Goal: Task Accomplishment & Management: Use online tool/utility

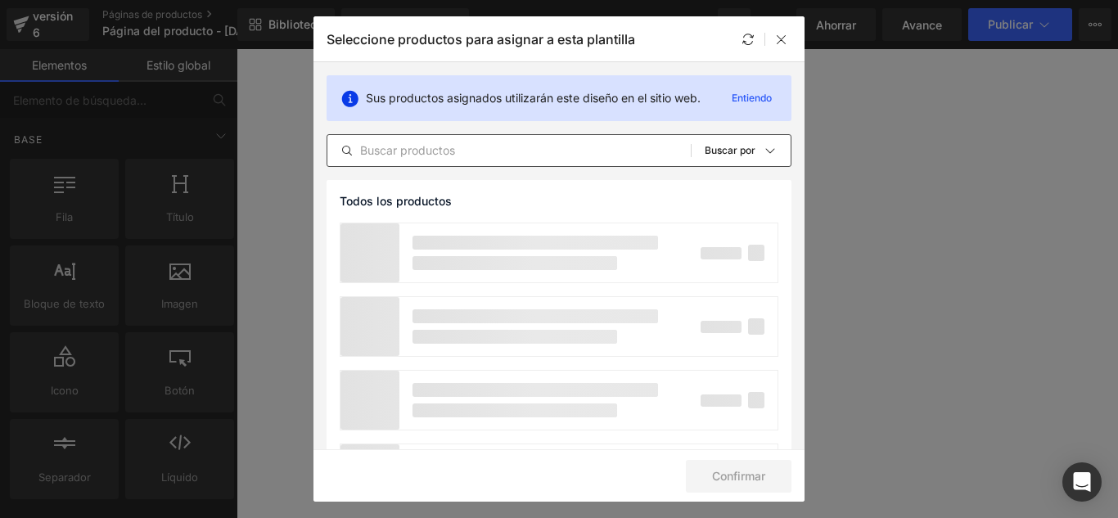
click at [439, 144] on input "text" at bounding box center [508, 151] width 363 height 20
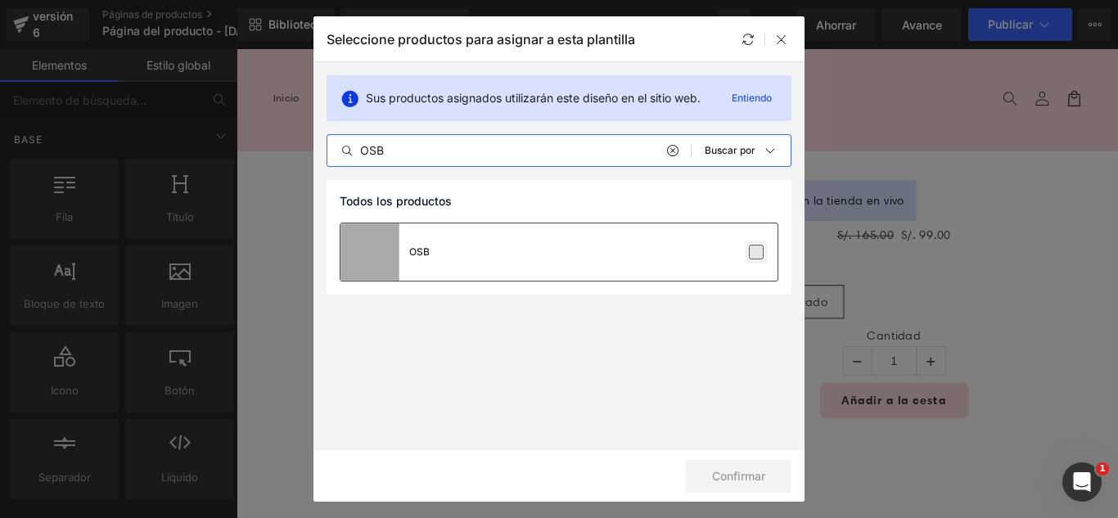
type input "OSB"
click at [749, 255] on label at bounding box center [756, 252] width 15 height 15
click at [756, 252] on input "checkbox" at bounding box center [756, 252] width 0 height 0
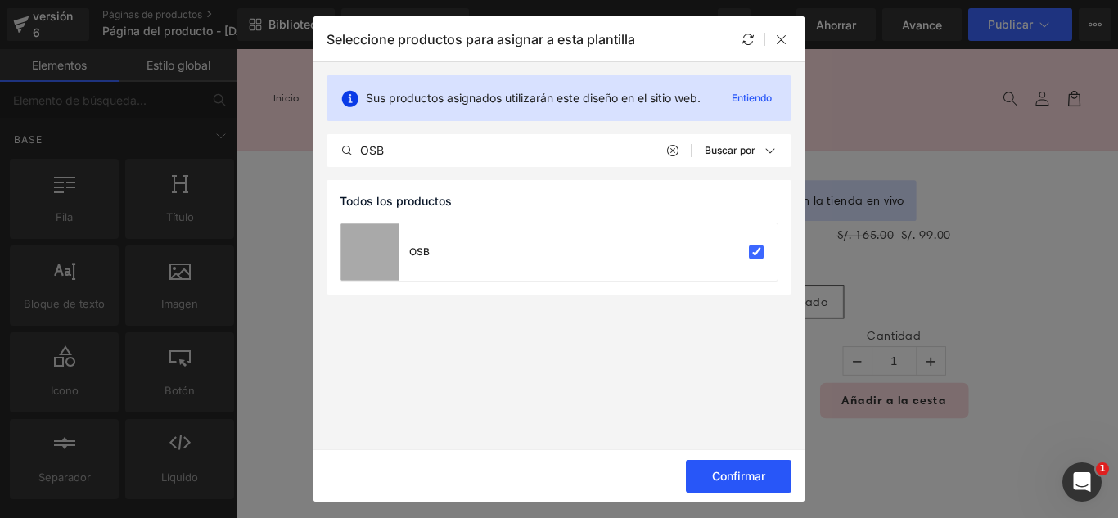
click at [737, 472] on font "Confirmar" at bounding box center [738, 476] width 53 height 14
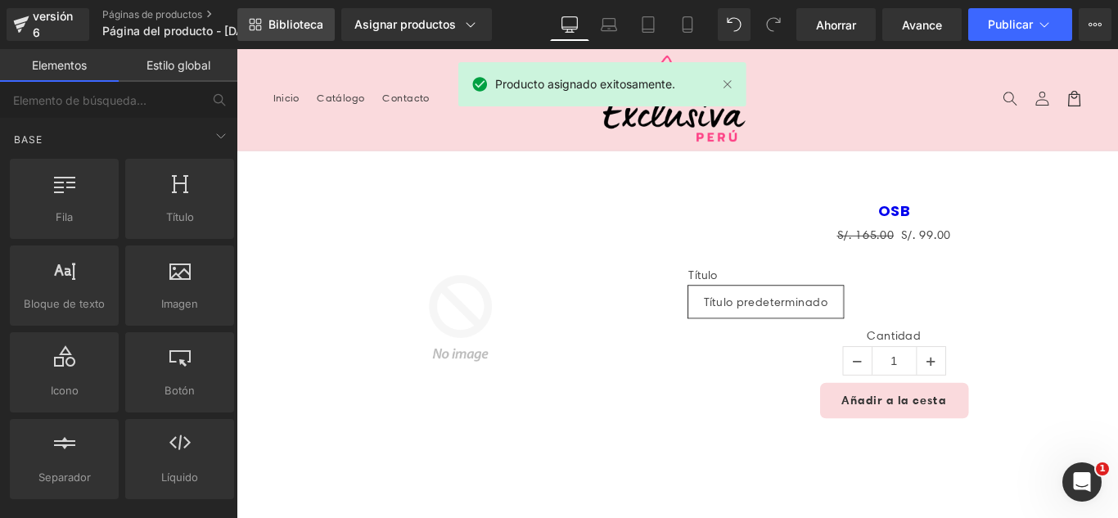
click at [282, 28] on font "Biblioteca" at bounding box center [295, 24] width 55 height 14
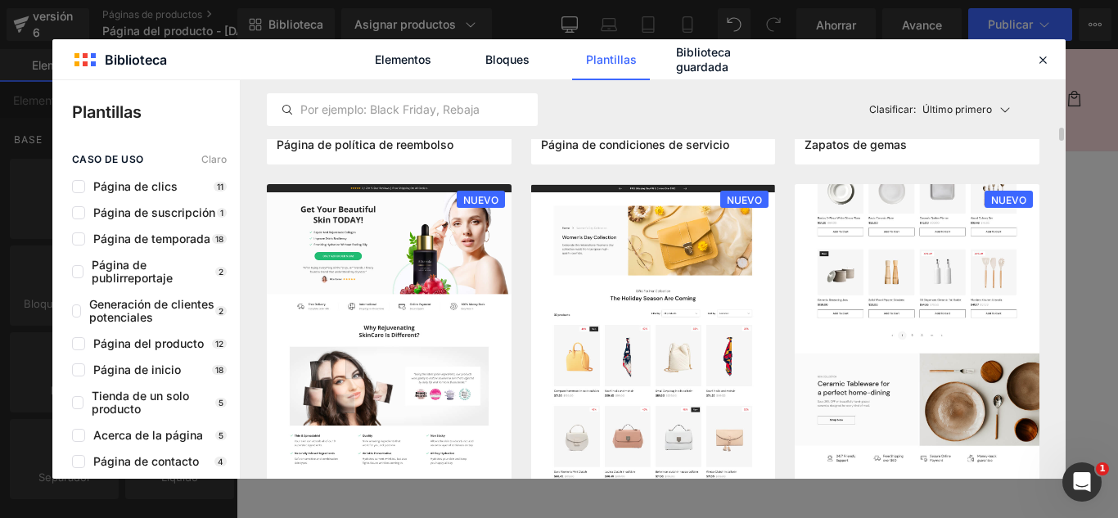
scroll to position [1473, 0]
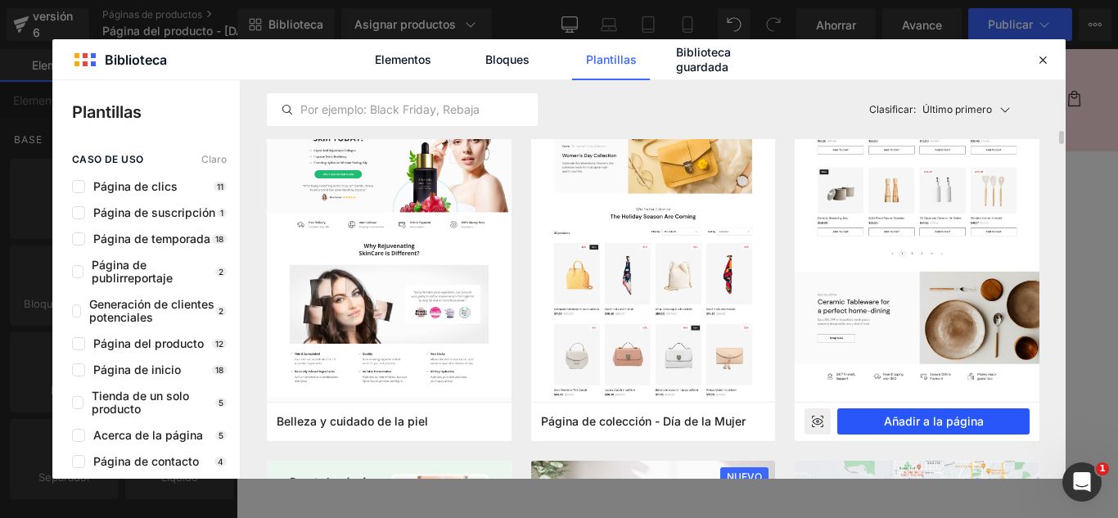
click at [977, 422] on font "Añadir a la página" at bounding box center [934, 421] width 100 height 14
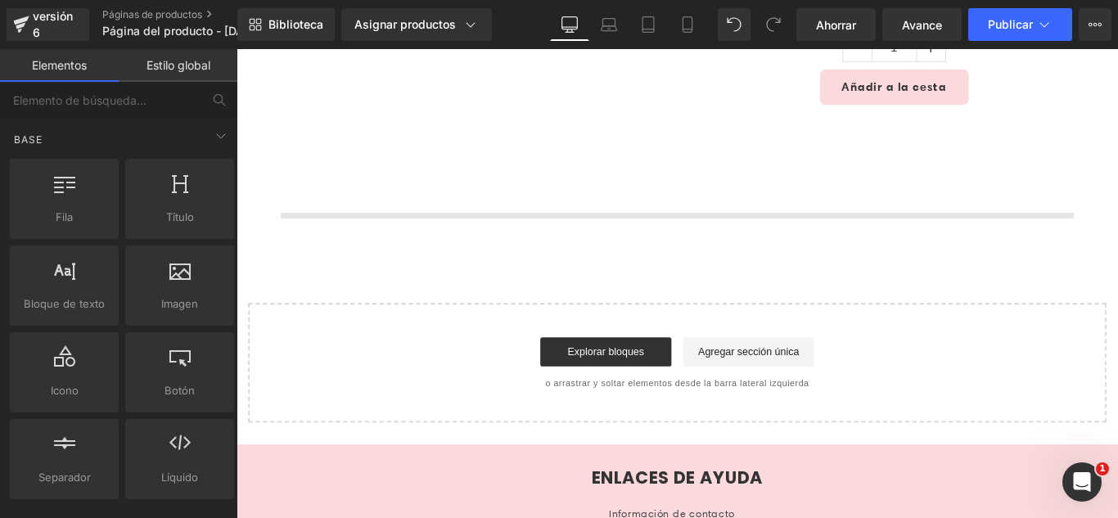
scroll to position [389, 0]
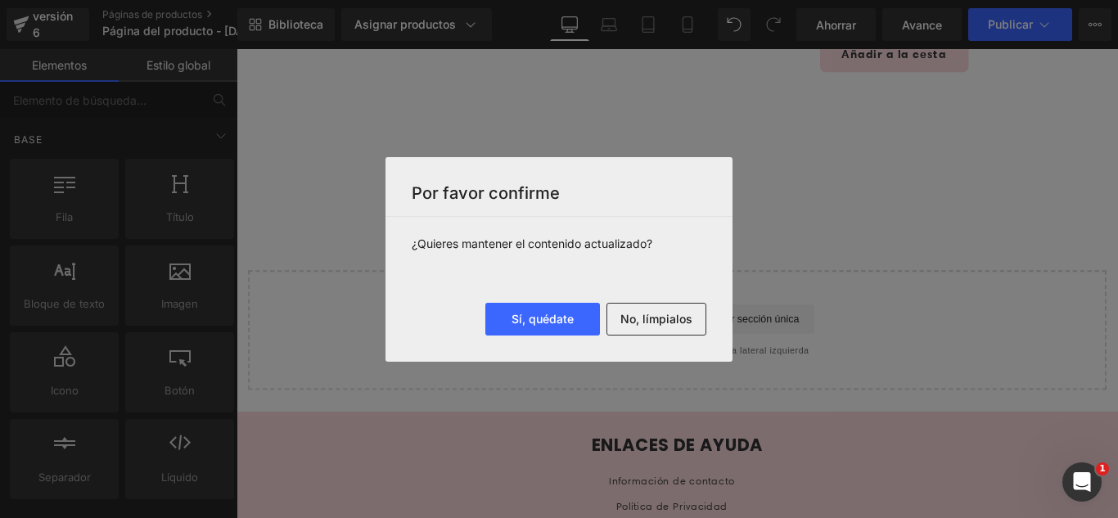
click at [674, 316] on font "No, límpialos" at bounding box center [656, 319] width 72 height 14
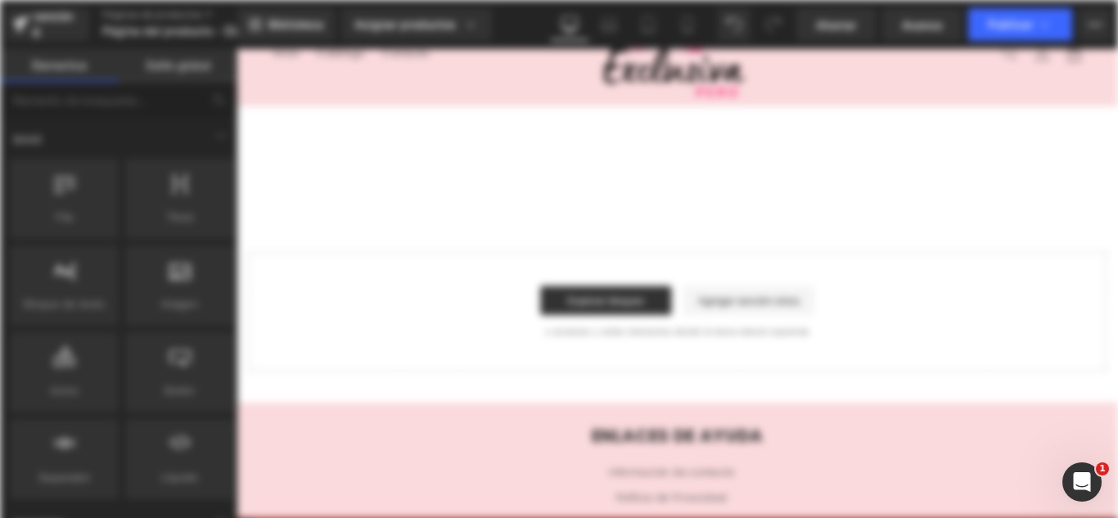
scroll to position [0, 0]
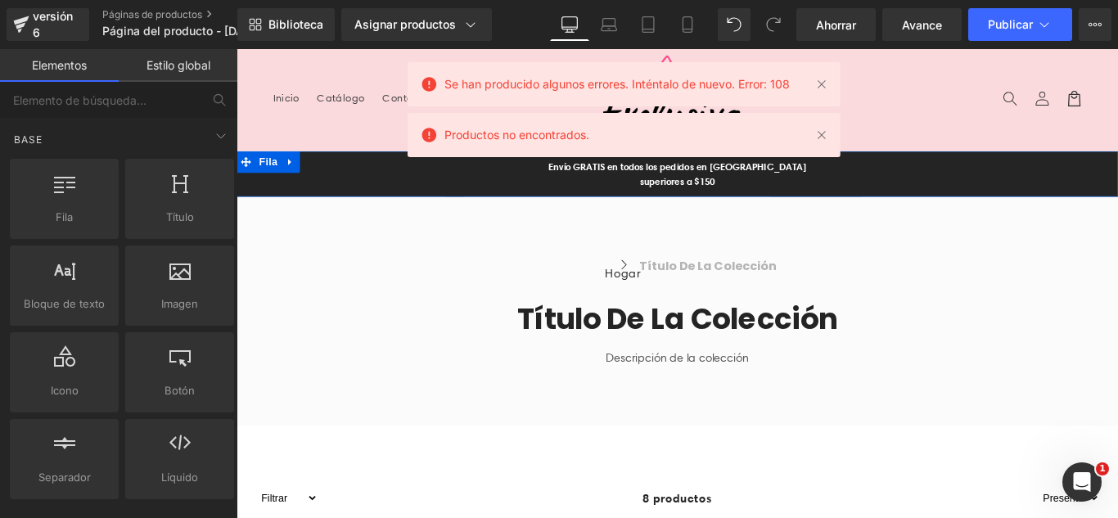
click at [291, 173] on icon at bounding box center [296, 176] width 11 height 12
click at [334, 178] on icon at bounding box center [339, 175] width 11 height 11
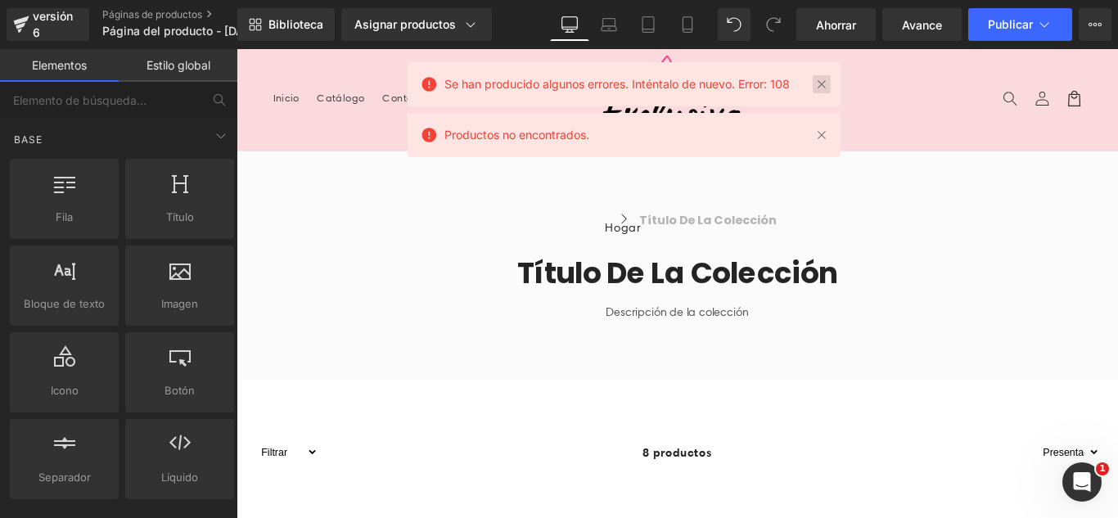
click at [827, 84] on link at bounding box center [822, 84] width 18 height 18
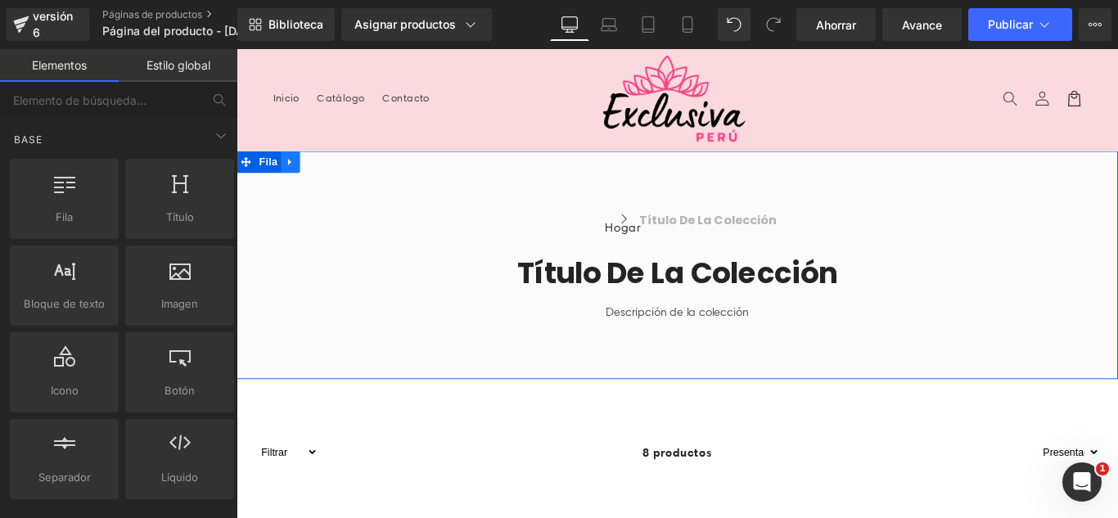
click at [291, 172] on icon at bounding box center [296, 176] width 11 height 12
click at [341, 169] on link at bounding box center [339, 176] width 21 height 25
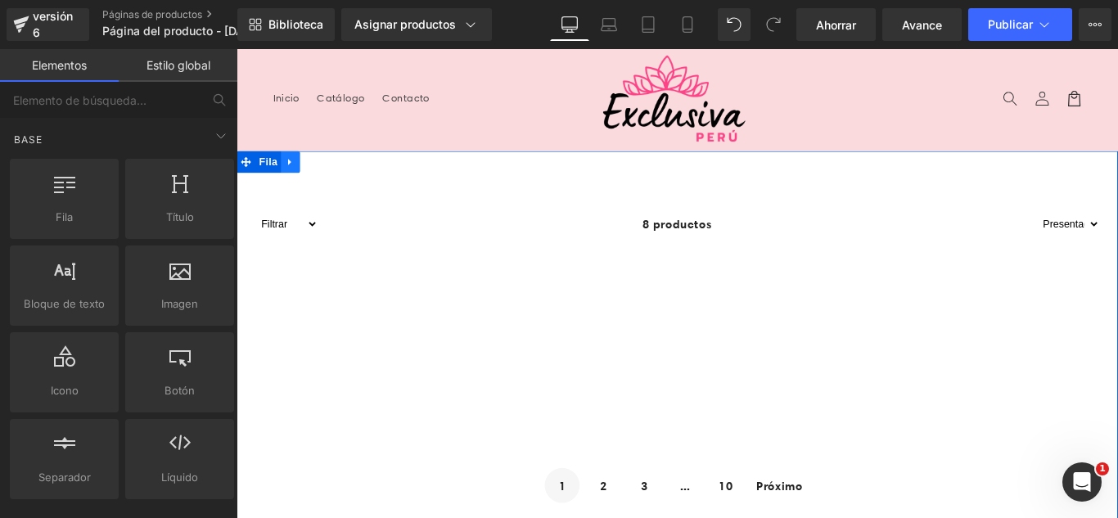
click at [291, 173] on icon at bounding box center [296, 176] width 11 height 12
click at [334, 176] on icon at bounding box center [339, 175] width 11 height 11
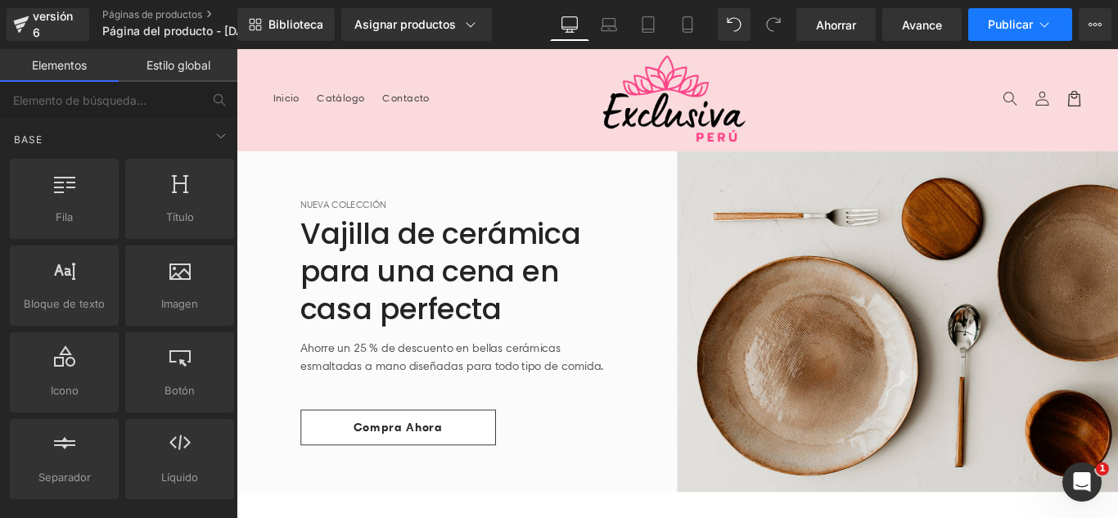
click at [1019, 35] on button "Publicar" at bounding box center [1020, 24] width 104 height 33
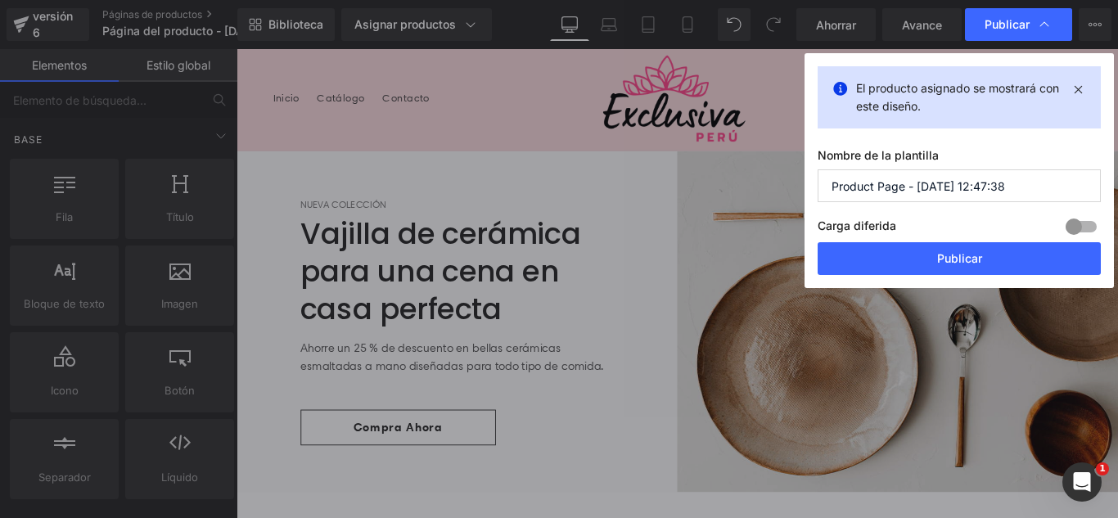
click at [1010, 182] on input "Product Page - [DATE] 12:47:38" at bounding box center [959, 185] width 283 height 33
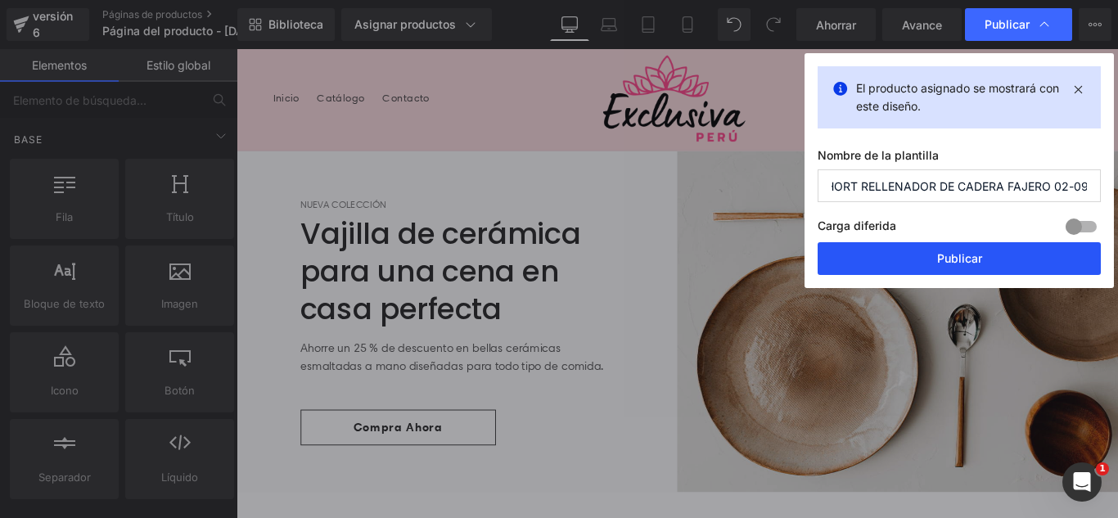
type input "SHORT RELLENADOR DE CADERA FAJERO 02-09"
click at [1053, 258] on button "Publicar" at bounding box center [959, 258] width 283 height 33
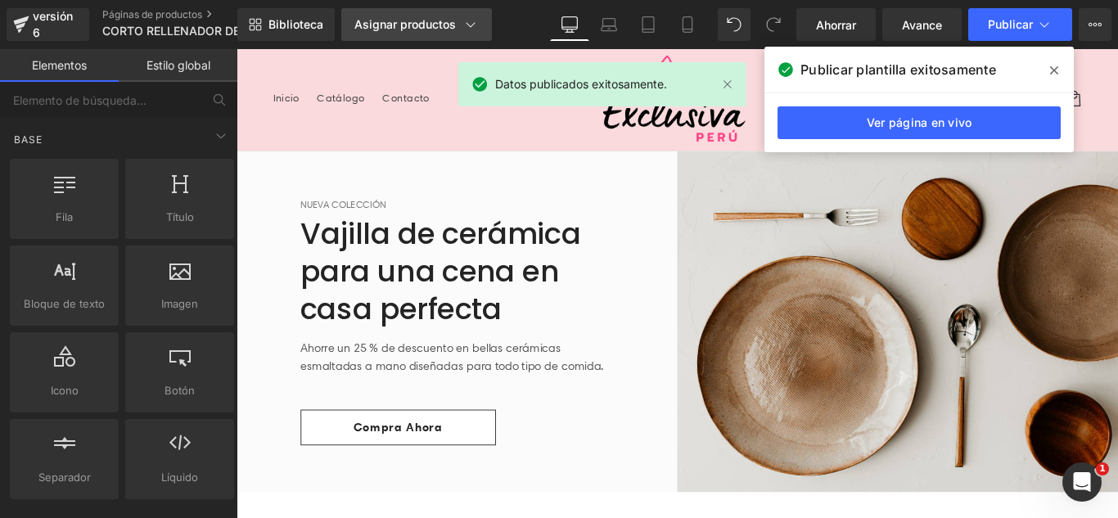
click at [418, 25] on font "Asignar productos" at bounding box center [404, 24] width 101 height 14
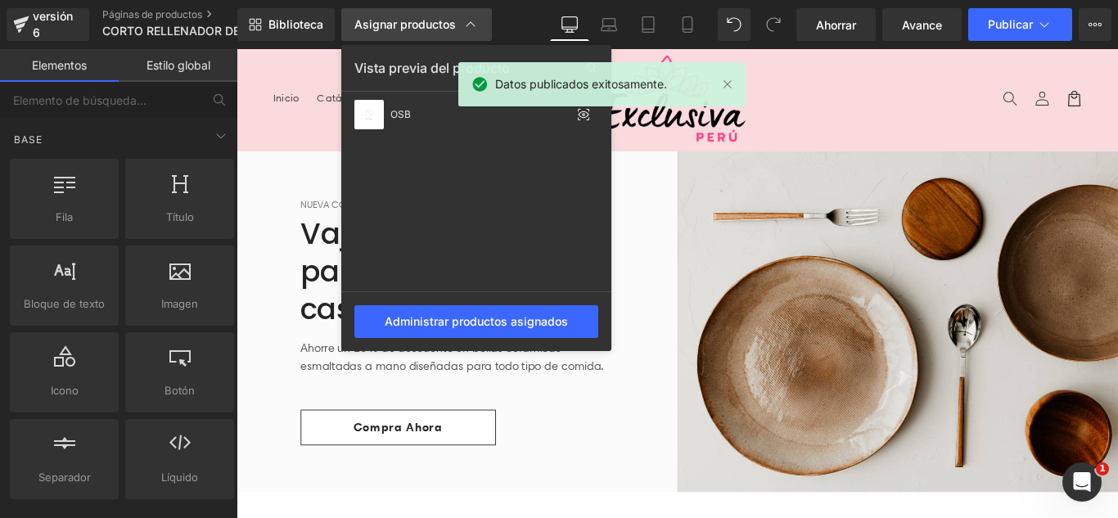
click at [422, 24] on font "Asignar productos" at bounding box center [404, 24] width 101 height 14
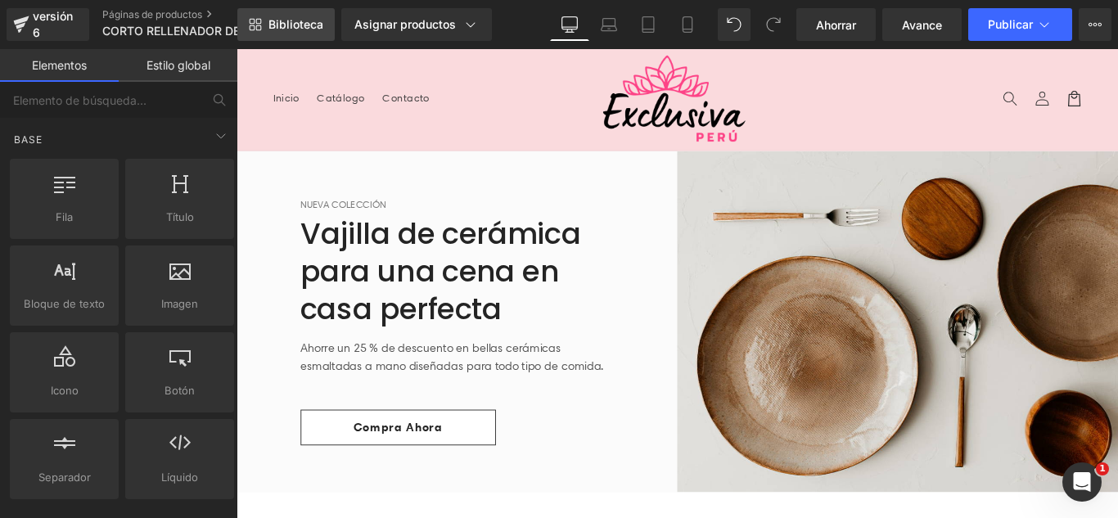
click at [297, 22] on font "Biblioteca" at bounding box center [295, 24] width 55 height 14
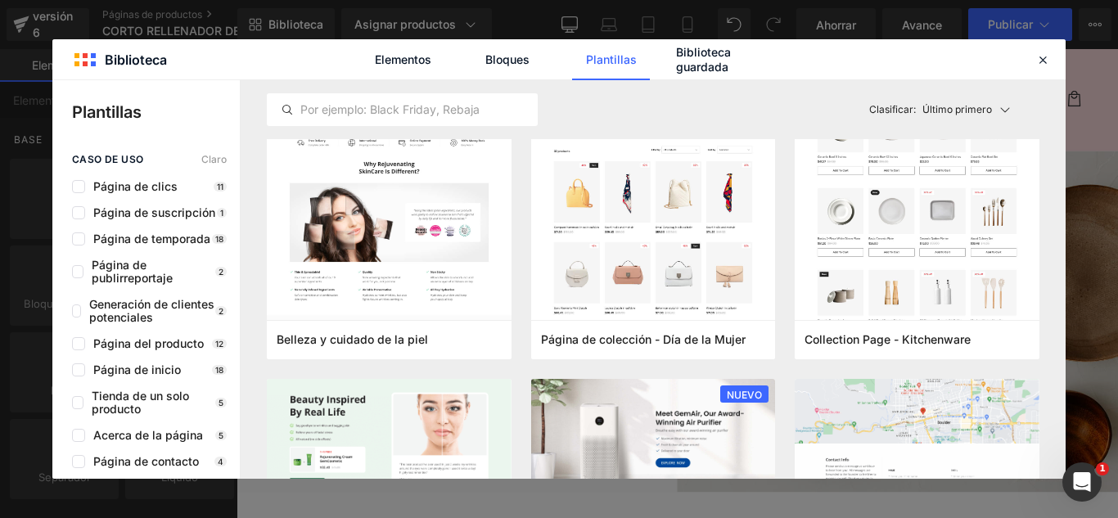
scroll to position [1310, 0]
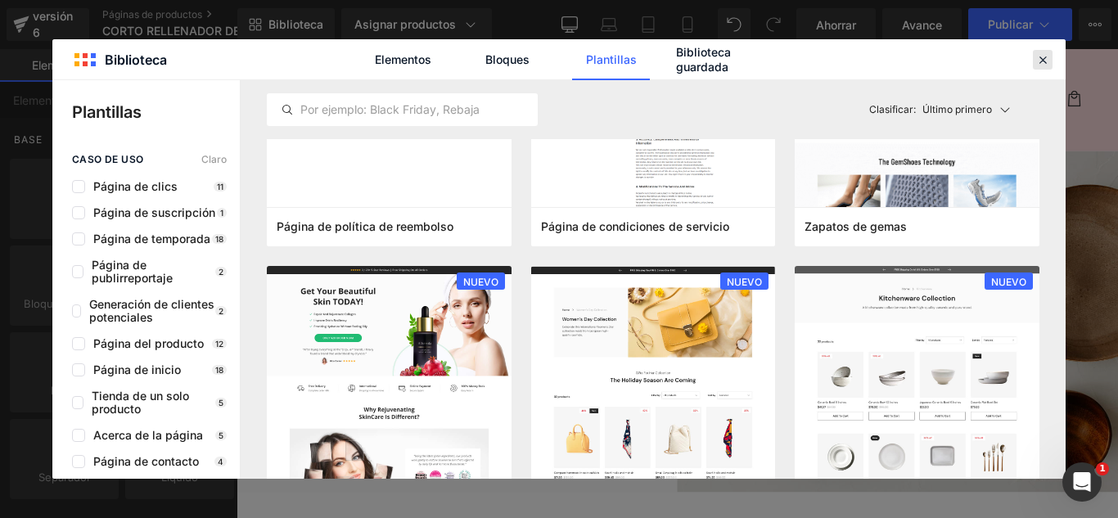
click at [1041, 59] on icon at bounding box center [1042, 59] width 15 height 15
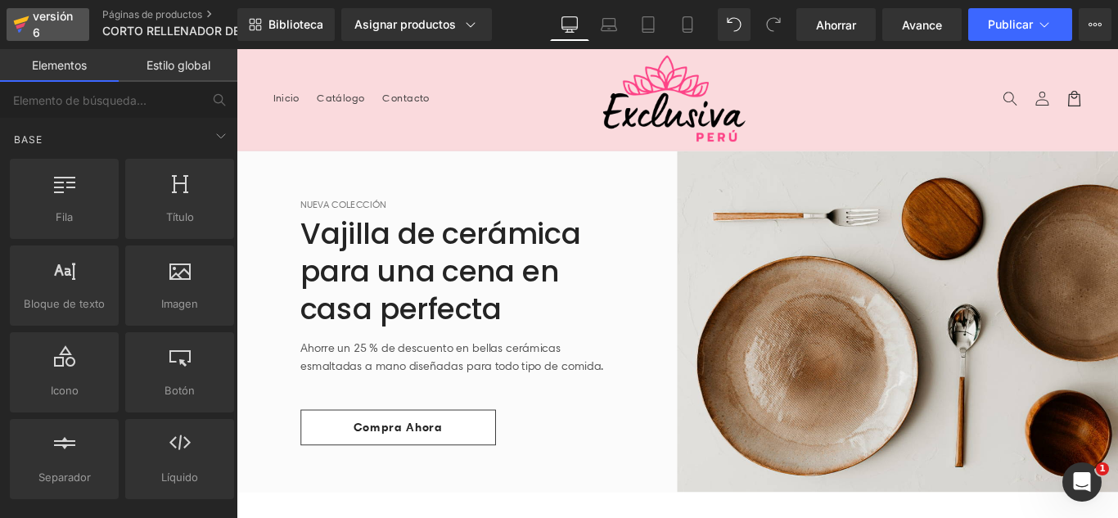
click at [66, 33] on div "versión 6" at bounding box center [54, 25] width 50 height 38
